Goal: Task Accomplishment & Management: Complete application form

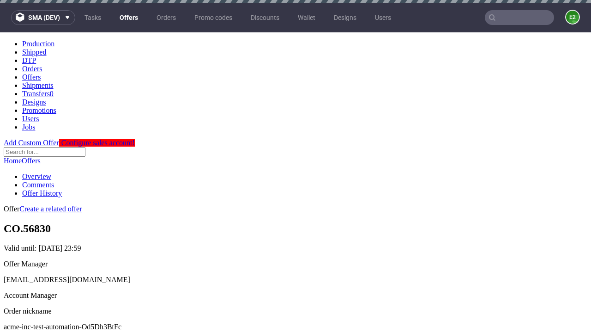
scroll to position [3, 0]
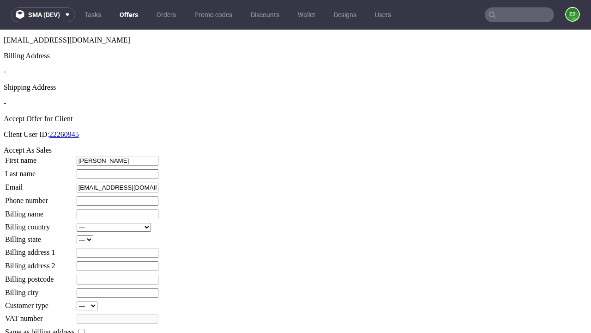
type input "[PERSON_NAME]"
type input "1509813888"
type input "[PERSON_NAME].Greenfelder9"
select select "13"
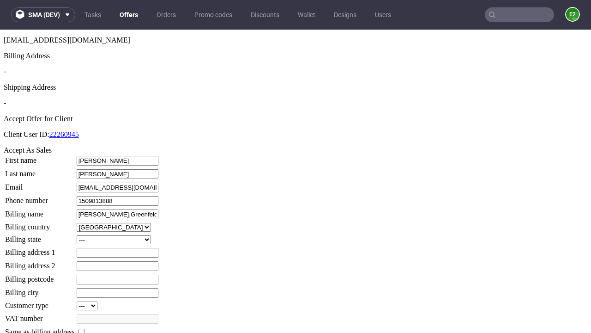
select select "132"
type input "[PERSON_NAME].Greenfelder9"
type input "28 [PERSON_NAME] Parade"
type input "WI0 5SG"
type input "[PERSON_NAME]-le-Hilll"
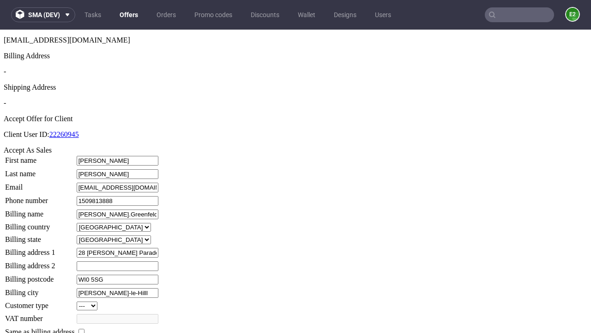
click at [85, 328] on input "checkbox" at bounding box center [82, 331] width 6 height 6
checkbox input "true"
type input "[PERSON_NAME].Greenfelder9"
select select "13"
type input "28 [PERSON_NAME] Parade"
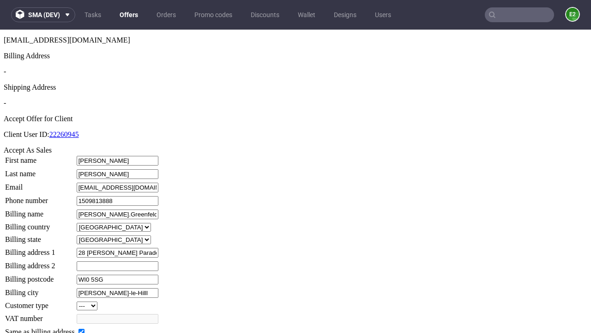
type input "WI0 5SG"
type input "[PERSON_NAME]-le-Hilll"
